Goal: Information Seeking & Learning: Check status

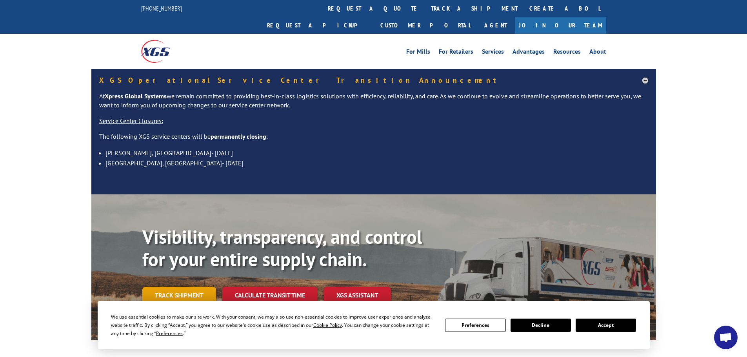
click at [183, 287] on link "Track shipment" at bounding box center [179, 295] width 74 height 16
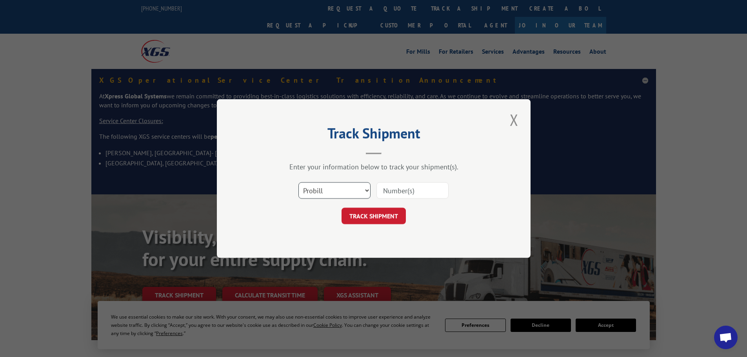
click at [345, 190] on select "Select category... Probill BOL PO" at bounding box center [334, 190] width 72 height 16
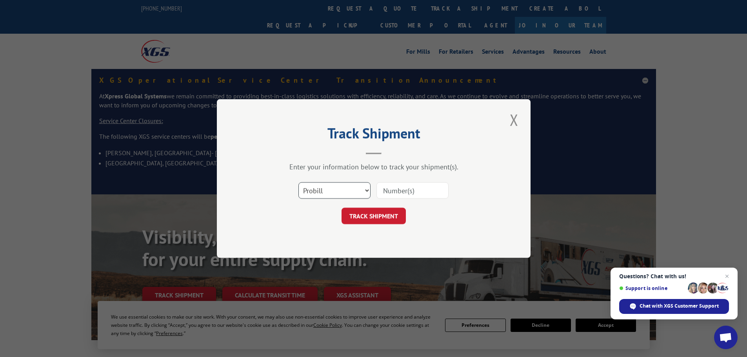
select select "bol"
click at [298, 182] on select "Select category... Probill BOL PO" at bounding box center [334, 190] width 72 height 16
click at [398, 193] on input at bounding box center [412, 190] width 72 height 16
paste input "4896210"
type input "4896210"
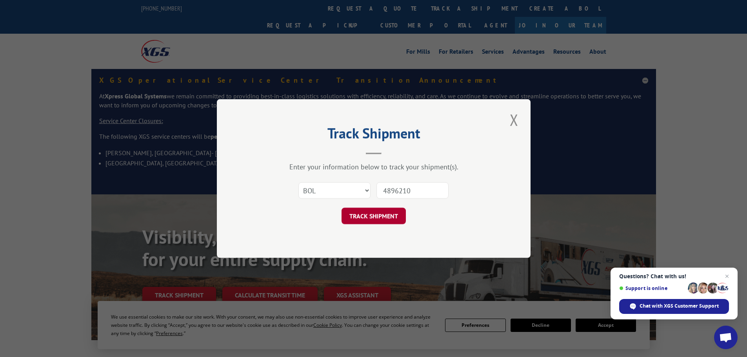
click at [374, 210] on button "TRACK SHIPMENT" at bounding box center [373, 216] width 64 height 16
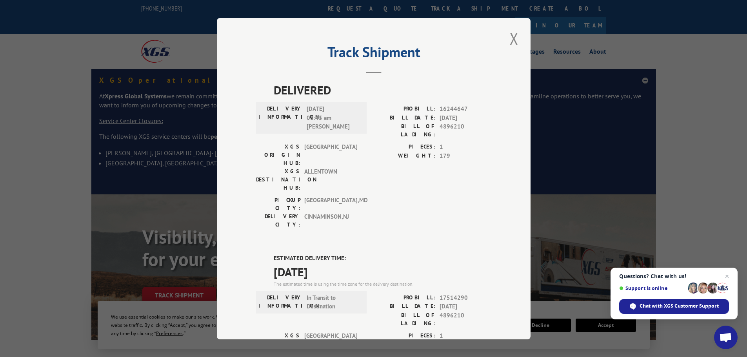
drag, startPoint x: 515, startPoint y: 35, endPoint x: 505, endPoint y: 35, distance: 9.4
click at [514, 35] on button "Close modal" at bounding box center [513, 39] width 13 height 22
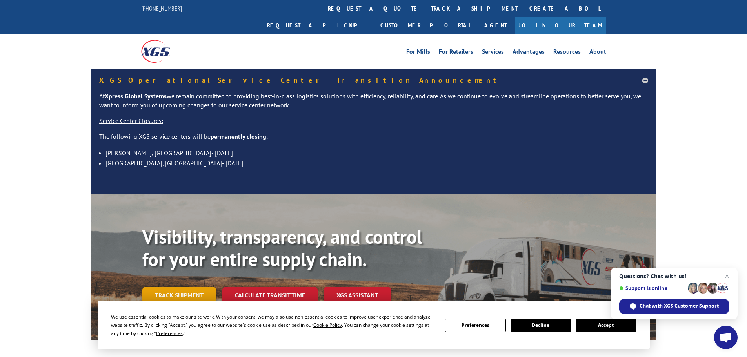
click at [187, 287] on link "Track shipment" at bounding box center [179, 295] width 74 height 16
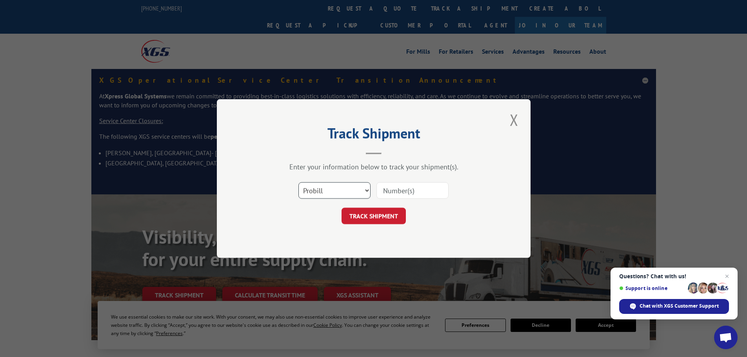
click at [360, 189] on select "Select category... Probill BOL PO" at bounding box center [334, 190] width 72 height 16
select select "bol"
click at [298, 182] on select "Select category... Probill BOL PO" at bounding box center [334, 190] width 72 height 16
paste input "4896235"
type input "4896235"
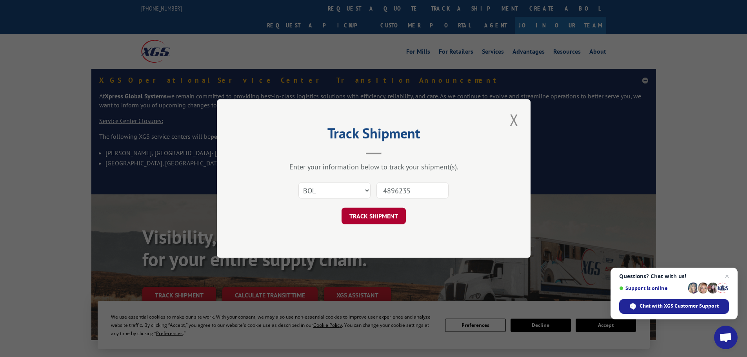
drag, startPoint x: 365, startPoint y: 215, endPoint x: 151, endPoint y: 116, distance: 234.9
click at [365, 214] on button "TRACK SHIPMENT" at bounding box center [373, 216] width 64 height 16
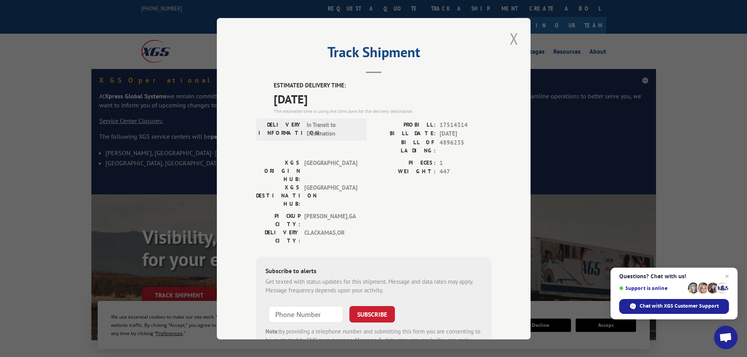
click at [507, 40] on button "Close modal" at bounding box center [513, 39] width 13 height 22
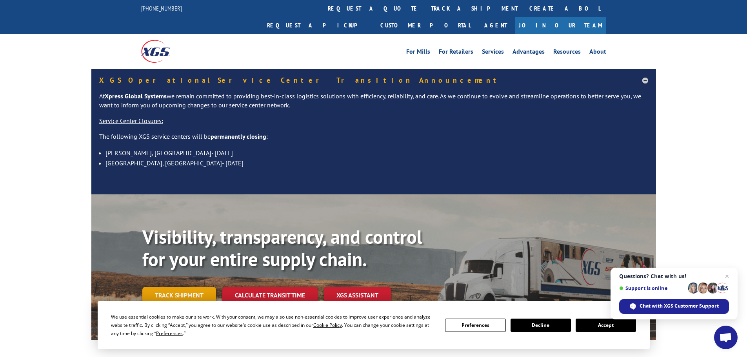
click at [163, 287] on link "Track shipment" at bounding box center [179, 295] width 74 height 16
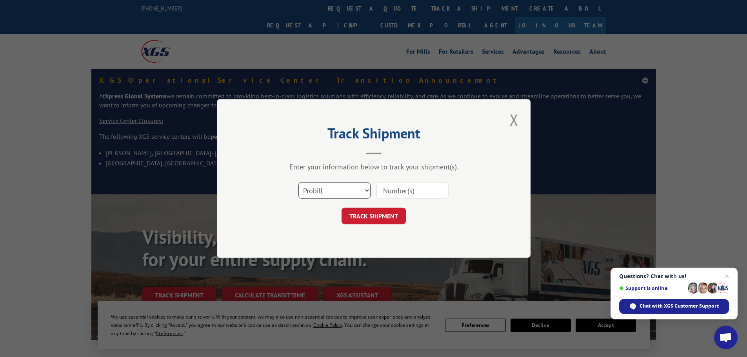
click at [351, 187] on select "Select category... Probill BOL PO" at bounding box center [334, 190] width 72 height 16
select select "bol"
click at [298, 182] on select "Select category... Probill BOL PO" at bounding box center [334, 190] width 72 height 16
paste input "4896235"
type input "4896235"
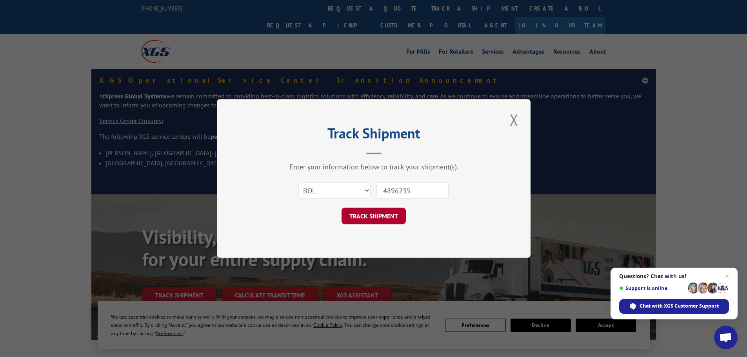
click at [380, 216] on button "TRACK SHIPMENT" at bounding box center [373, 216] width 64 height 16
